Goal: Transaction & Acquisition: Purchase product/service

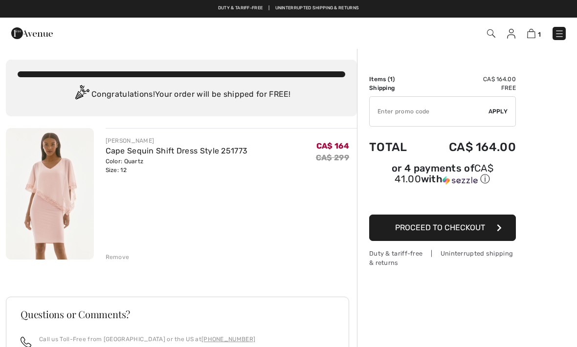
click at [529, 37] on img at bounding box center [531, 33] width 8 height 9
click at [555, 37] on img at bounding box center [560, 34] width 10 height 10
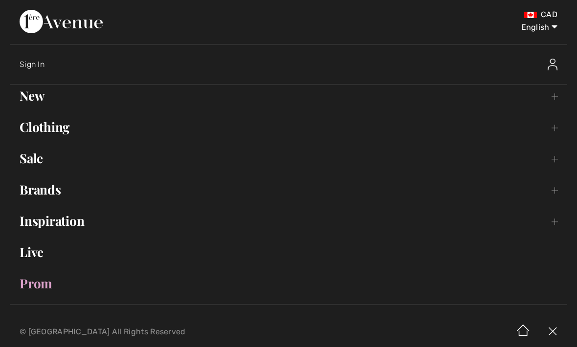
click at [551, 160] on link "Sale Toggle submenu" at bounding box center [289, 159] width 558 height 22
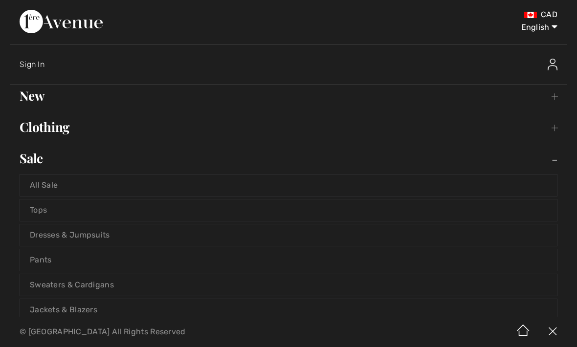
click at [99, 236] on link "Dresses & Jumpsuits" at bounding box center [288, 236] width 537 height 22
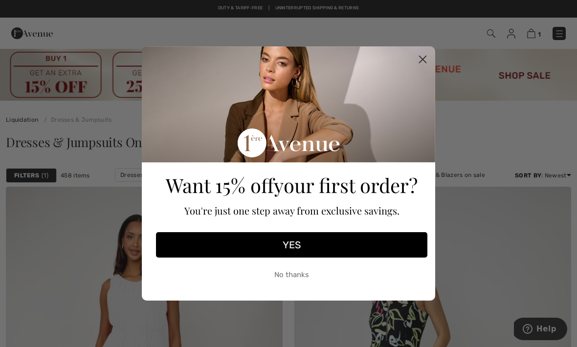
click at [424, 61] on icon "Close dialog" at bounding box center [423, 59] width 7 height 7
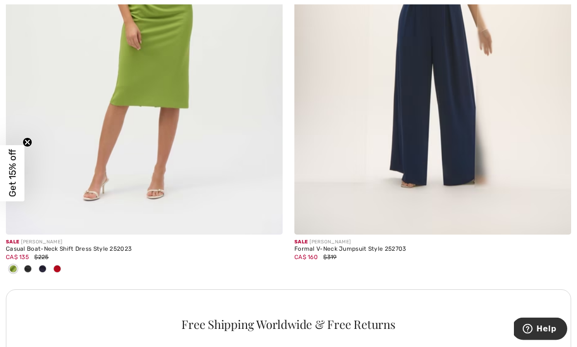
scroll to position [2702, 0]
click at [467, 146] on img at bounding box center [433, 26] width 277 height 415
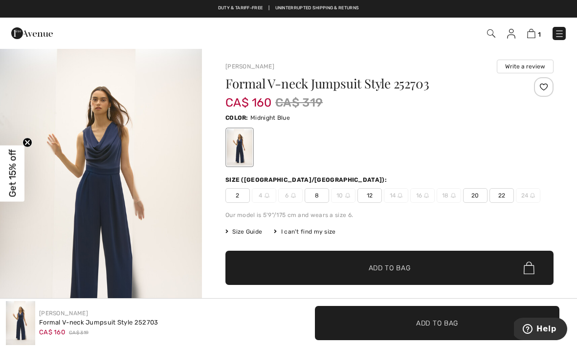
click at [373, 199] on span "12" at bounding box center [370, 195] width 24 height 15
click at [426, 263] on span "✔ Added to Bag Add to Bag" at bounding box center [390, 268] width 328 height 34
click at [535, 35] on img at bounding box center [530, 33] width 8 height 9
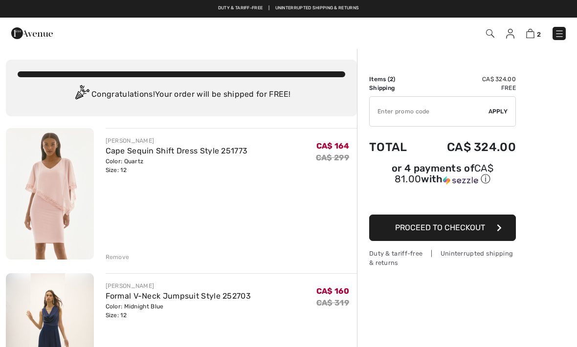
click at [425, 114] on input "TEXT" at bounding box center [429, 111] width 119 height 29
type input "SALEAVENUE"
click at [503, 112] on span "Apply" at bounding box center [499, 111] width 20 height 9
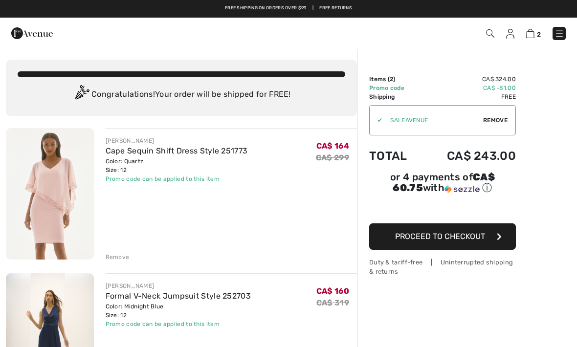
click at [557, 32] on img at bounding box center [560, 34] width 10 height 10
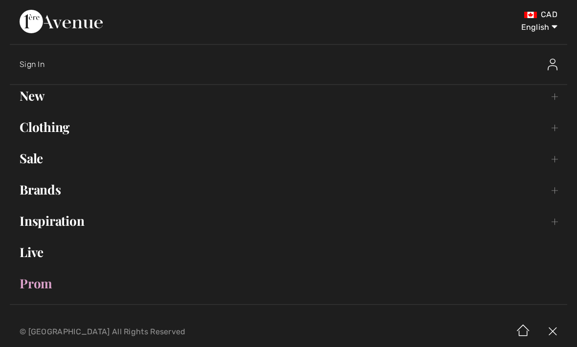
click at [478, 129] on link "Clothing Toggle submenu" at bounding box center [289, 127] width 558 height 22
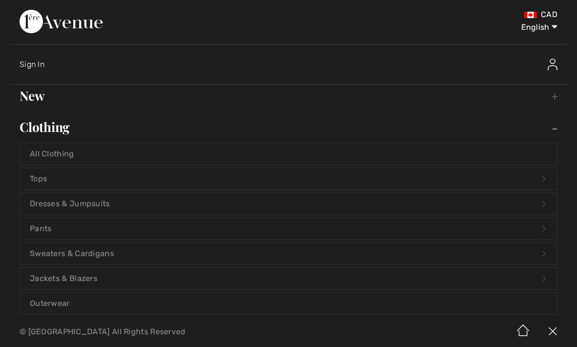
click at [385, 23] on div "English English Français" at bounding box center [449, 27] width 218 height 11
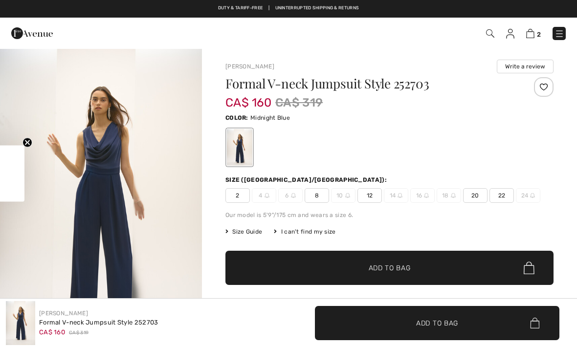
checkbox input "true"
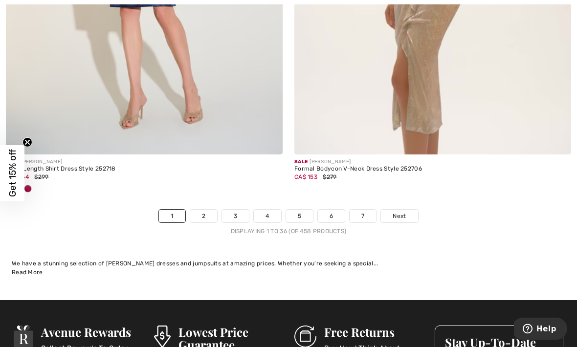
scroll to position [8675, 0]
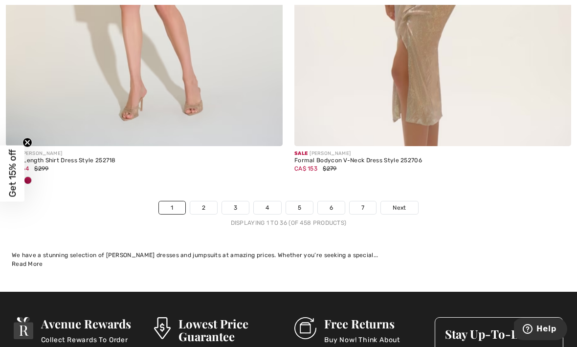
click at [397, 204] on span "Next" at bounding box center [399, 208] width 13 height 9
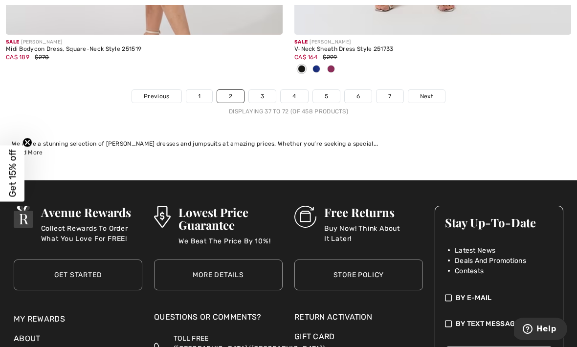
scroll to position [8629, 0]
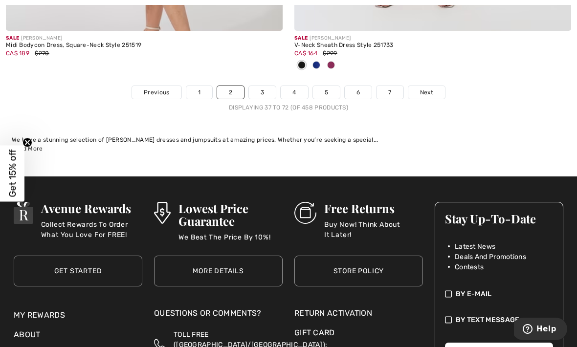
click at [433, 90] on span "Next" at bounding box center [426, 92] width 13 height 9
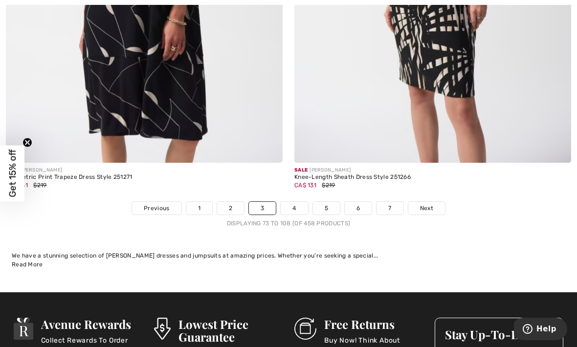
scroll to position [8729, 0]
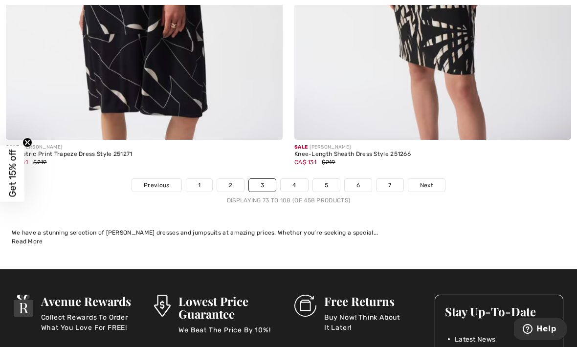
click at [426, 179] on link "Next" at bounding box center [427, 185] width 37 height 13
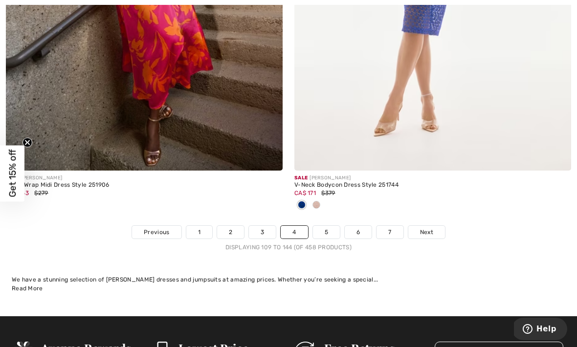
scroll to position [8568, 0]
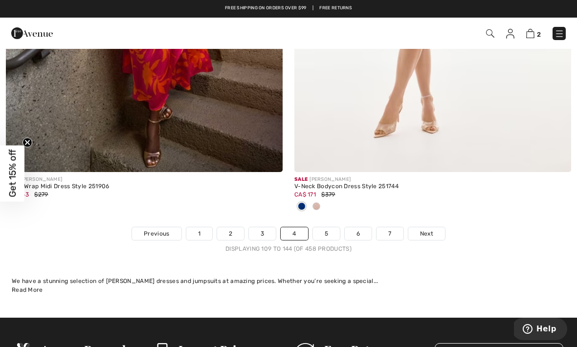
click at [431, 229] on span "Next" at bounding box center [426, 233] width 13 height 9
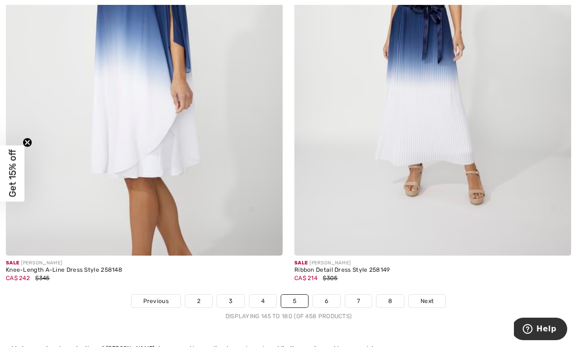
scroll to position [8418, 0]
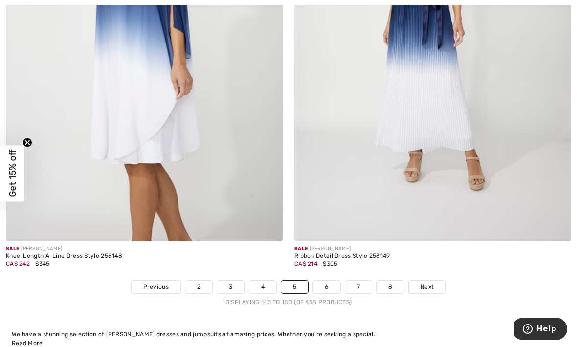
click at [435, 281] on link "Next" at bounding box center [427, 287] width 37 height 13
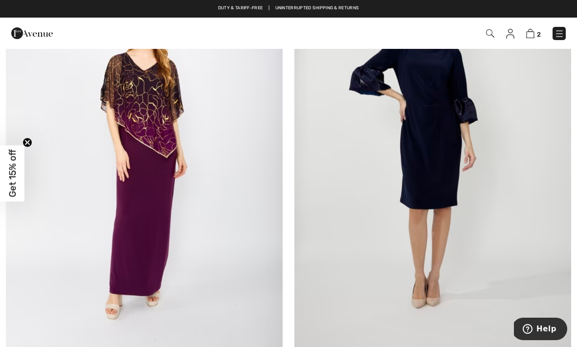
scroll to position [7834, 0]
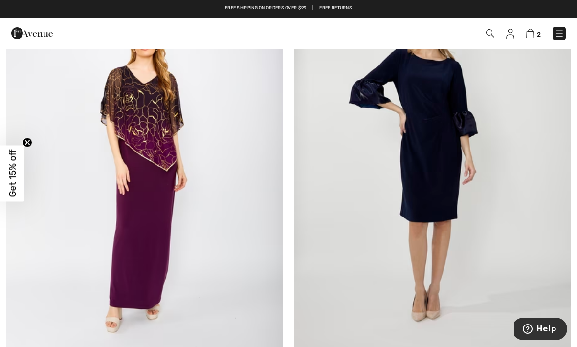
click at [159, 164] on img at bounding box center [144, 162] width 277 height 415
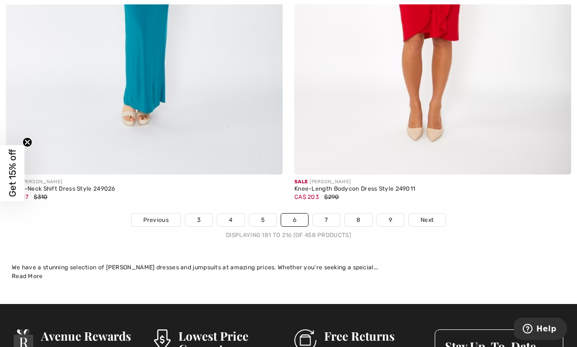
scroll to position [8485, 0]
click at [425, 216] on span "Next" at bounding box center [427, 220] width 13 height 9
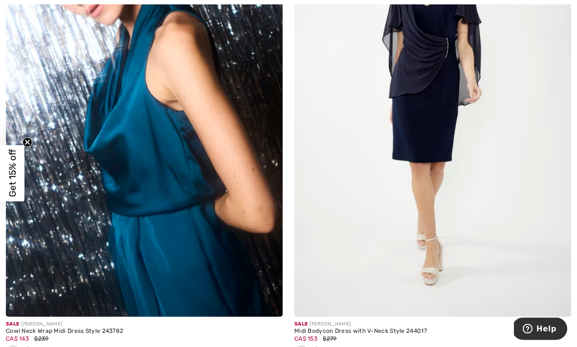
scroll to position [1648, 0]
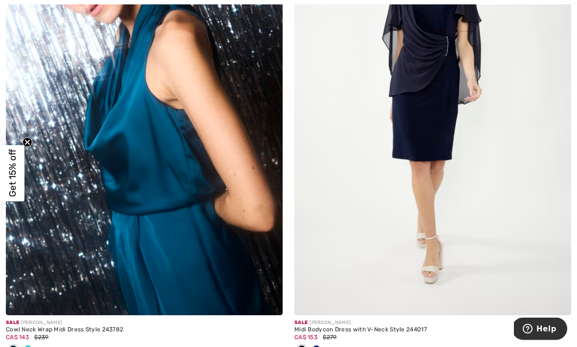
click at [426, 142] on img at bounding box center [433, 108] width 277 height 415
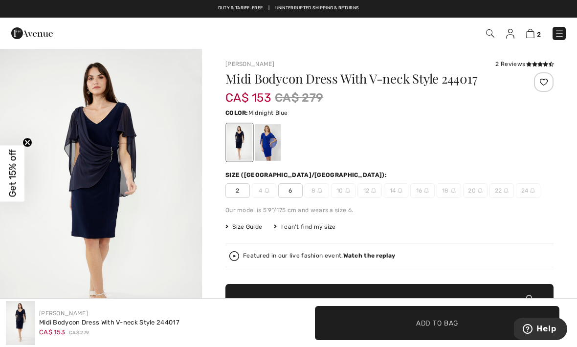
click at [271, 149] on div at bounding box center [267, 142] width 25 height 37
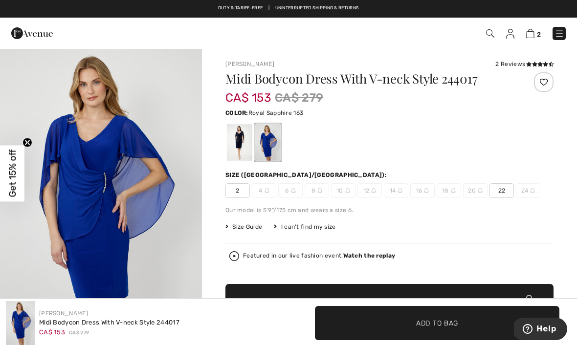
click at [238, 145] on div at bounding box center [239, 142] width 25 height 37
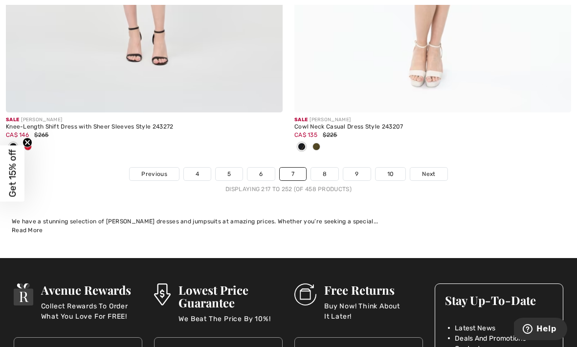
scroll to position [8692, 0]
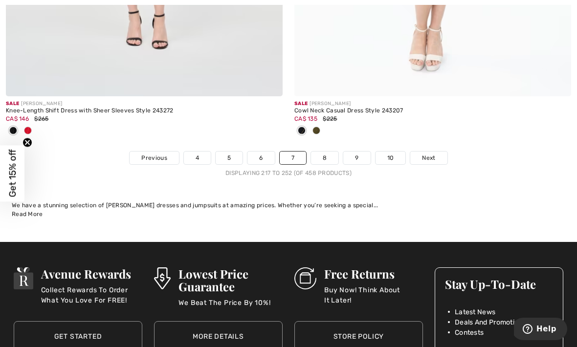
click at [326, 155] on link "8" at bounding box center [324, 158] width 27 height 13
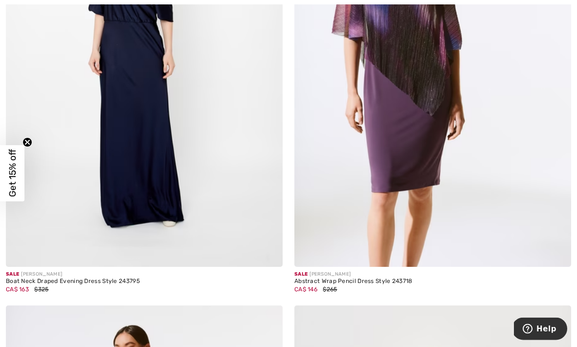
scroll to position [3197, 0]
click at [419, 111] on img at bounding box center [433, 59] width 277 height 415
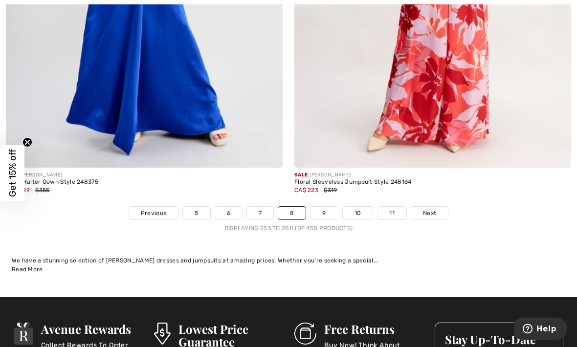
scroll to position [8518, 0]
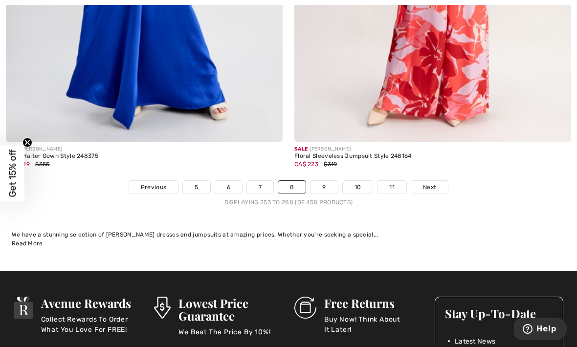
click at [431, 183] on span "Next" at bounding box center [429, 187] width 13 height 9
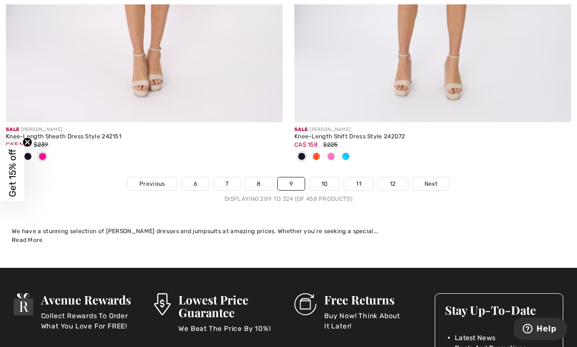
scroll to position [8650, 0]
click at [434, 180] on span "Next" at bounding box center [431, 184] width 13 height 9
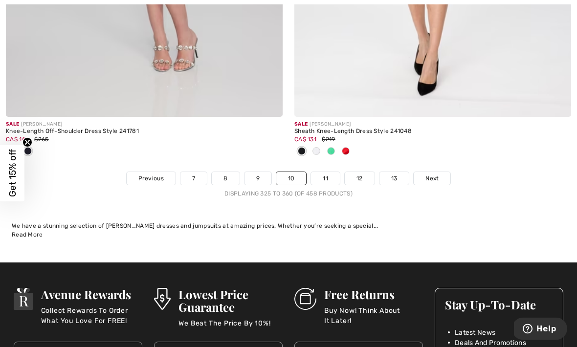
scroll to position [8684, 0]
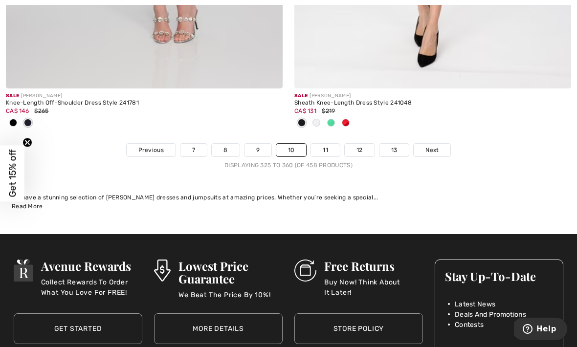
click at [433, 146] on span "Next" at bounding box center [432, 150] width 13 height 9
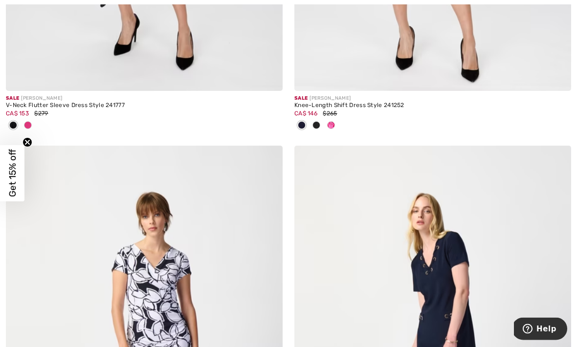
scroll to position [982, 0]
click at [35, 126] on div at bounding box center [144, 126] width 277 height 16
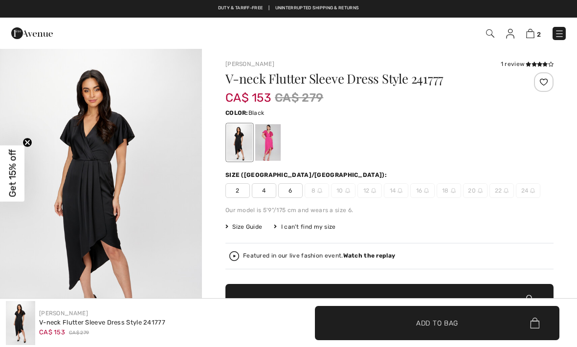
checkbox input "true"
click at [268, 148] on div at bounding box center [267, 142] width 25 height 37
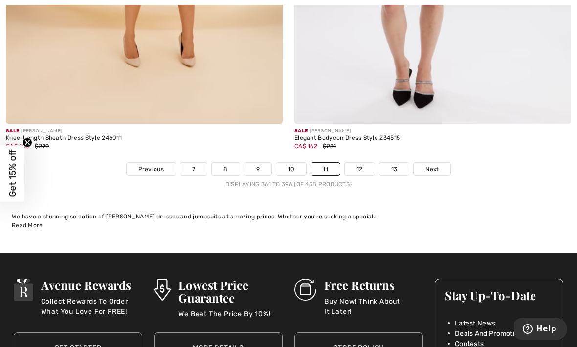
scroll to position [8583, 0]
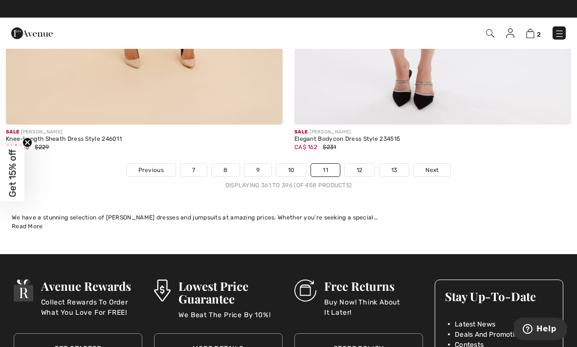
click at [364, 168] on link "12" at bounding box center [360, 170] width 30 height 13
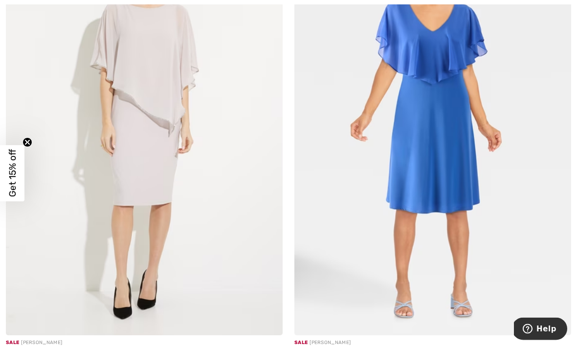
scroll to position [7043, 0]
click at [465, 209] on img at bounding box center [433, 127] width 277 height 415
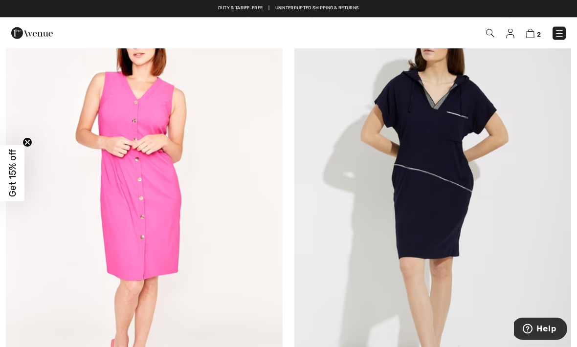
scroll to position [8377, 0]
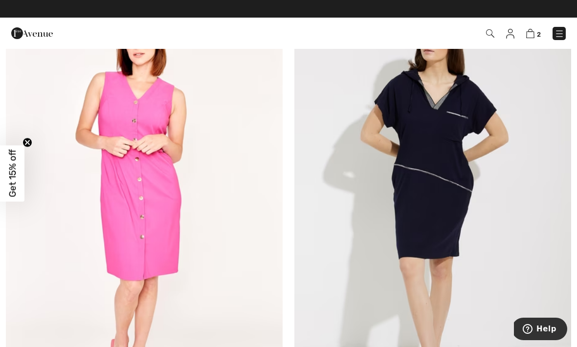
click at [443, 145] on img at bounding box center [433, 203] width 277 height 415
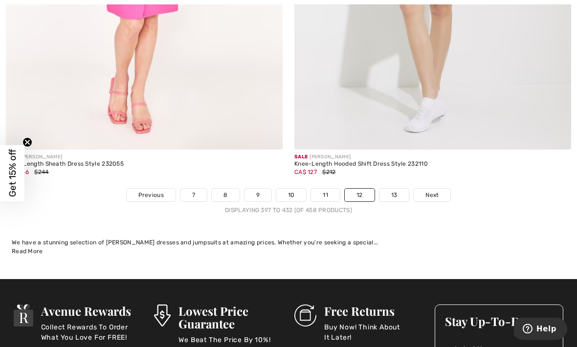
scroll to position [8639, 0]
click at [400, 189] on link "13" at bounding box center [395, 195] width 30 height 13
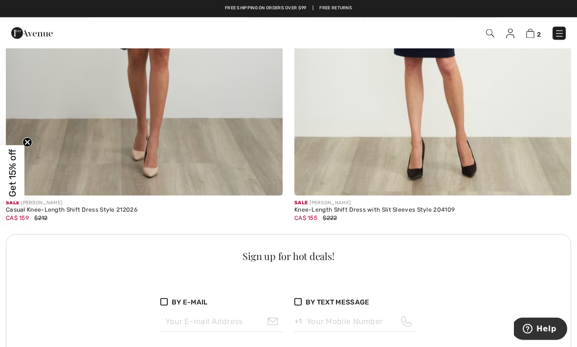
scroll to position [5507, 0]
